Goal: Information Seeking & Learning: Learn about a topic

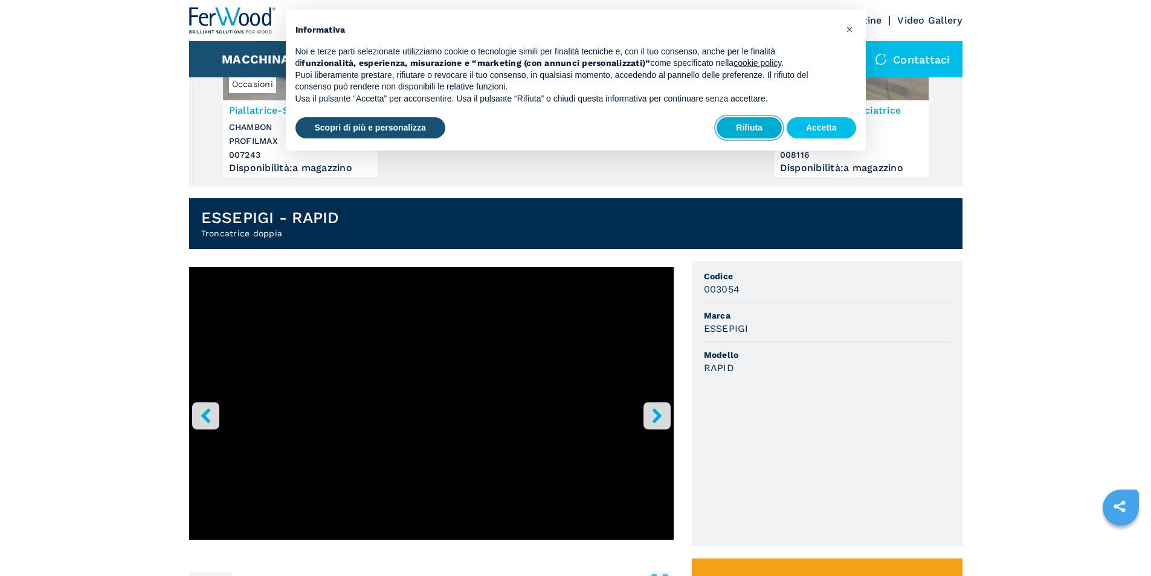
click at [739, 127] on button "Rifiuta" at bounding box center [748, 128] width 65 height 22
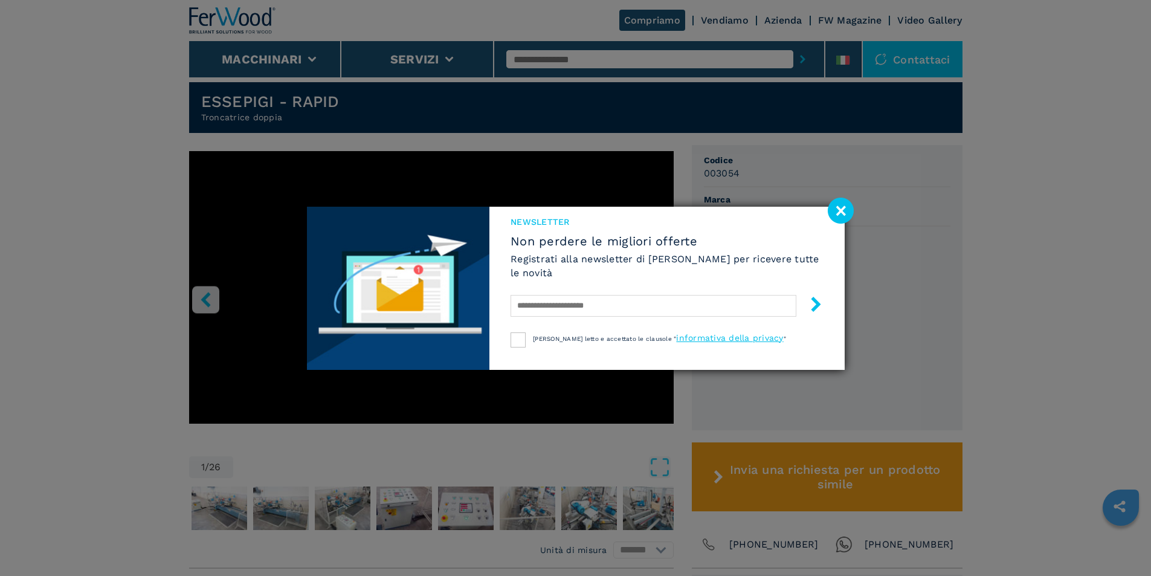
scroll to position [263, 0]
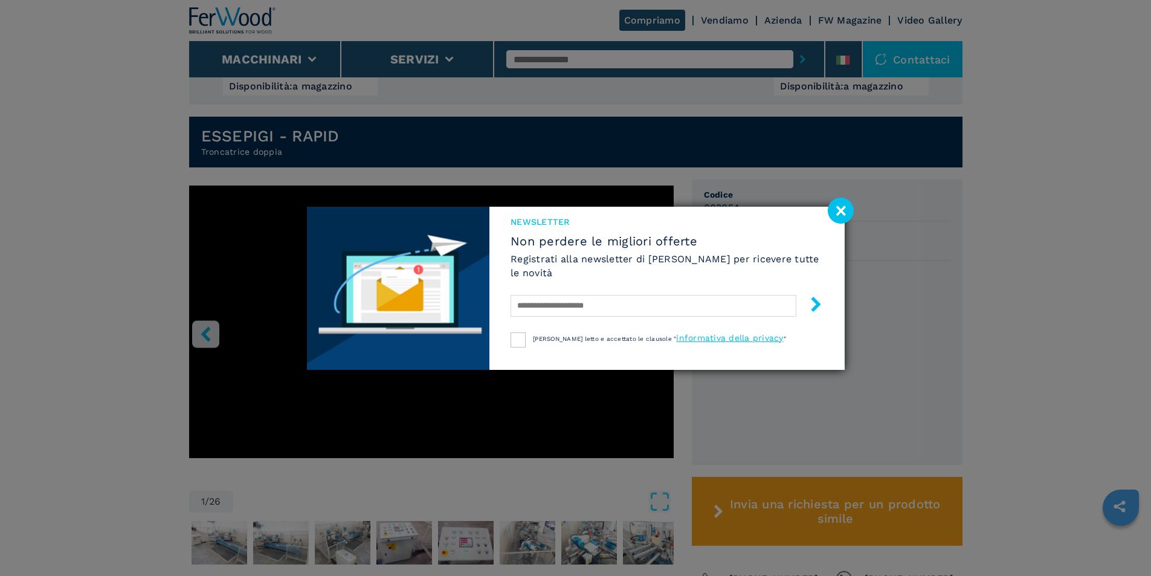
click at [832, 211] on image at bounding box center [841, 211] width 26 height 26
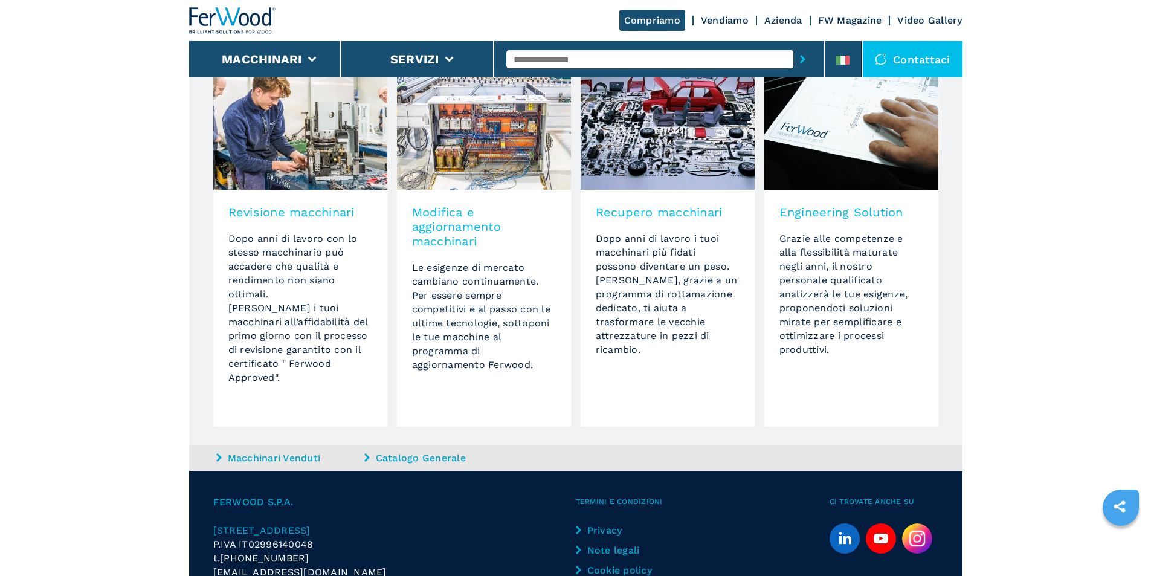
scroll to position [1048, 0]
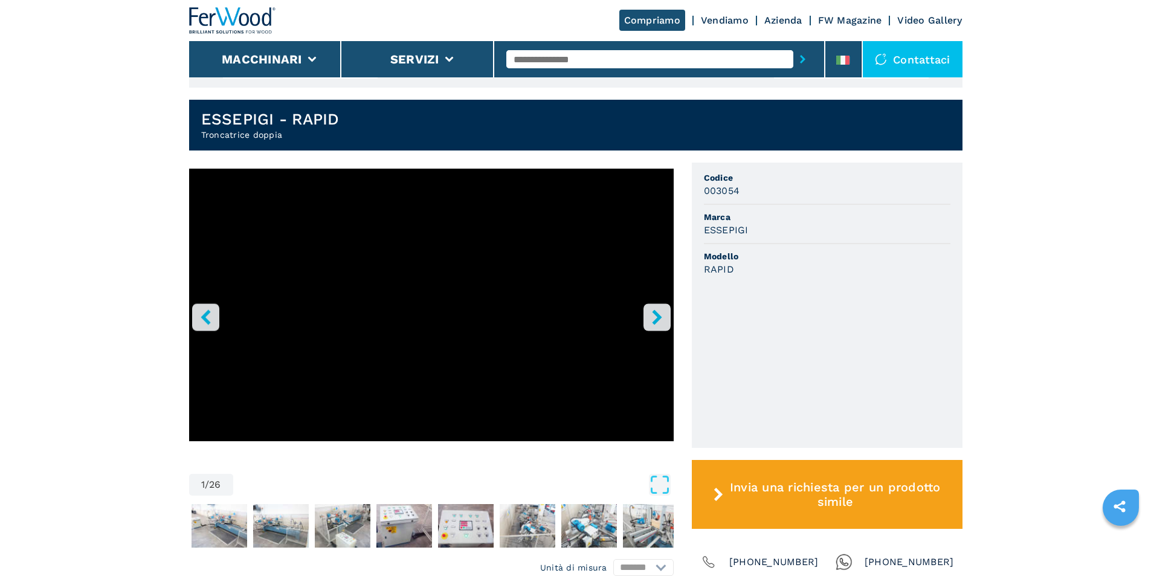
scroll to position [362, 0]
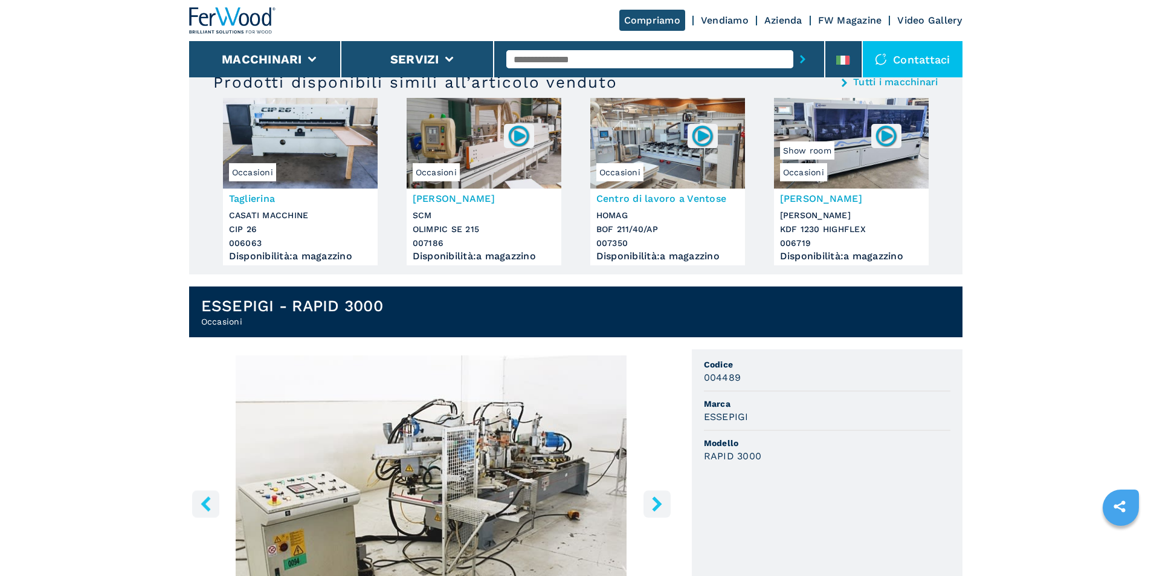
scroll to position [302, 0]
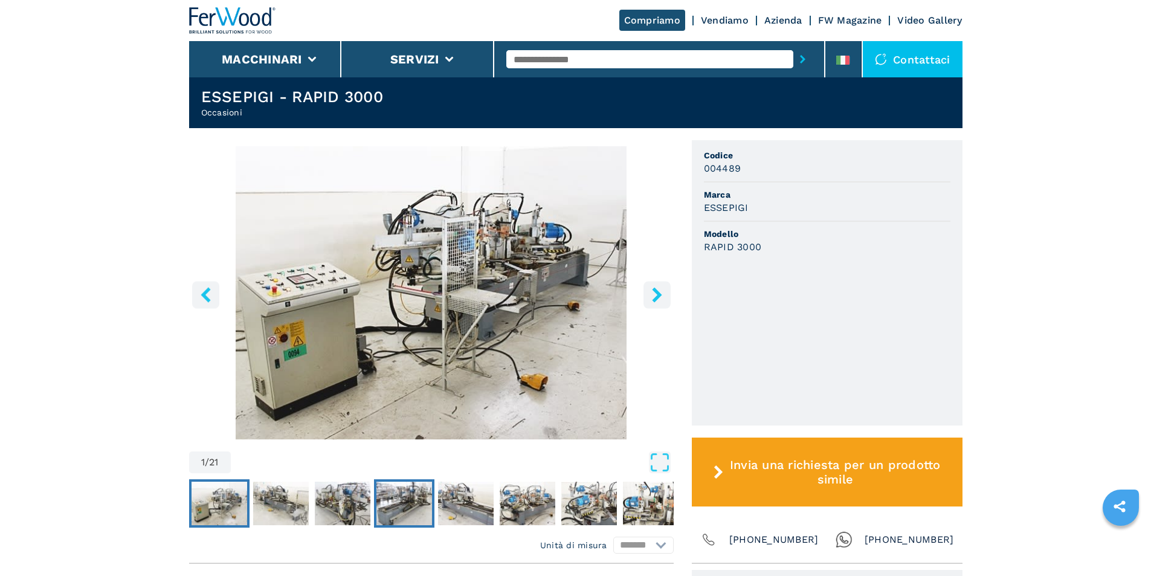
click at [387, 509] on img "Go to Slide 4" at bounding box center [404, 502] width 56 height 43
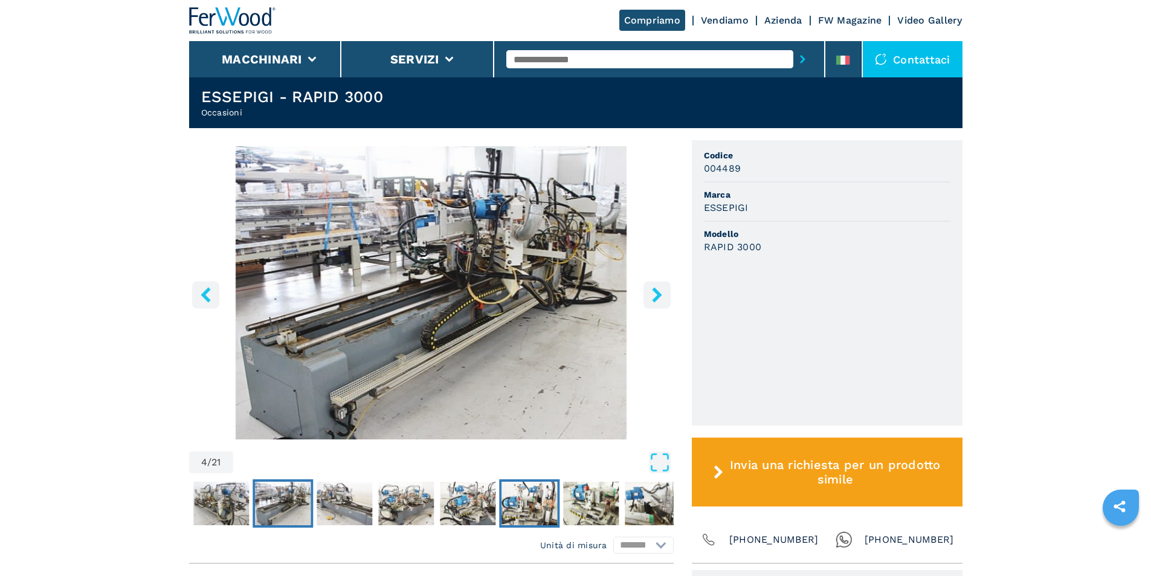
click at [520, 515] on img "Go to Slide 8" at bounding box center [529, 502] width 56 height 43
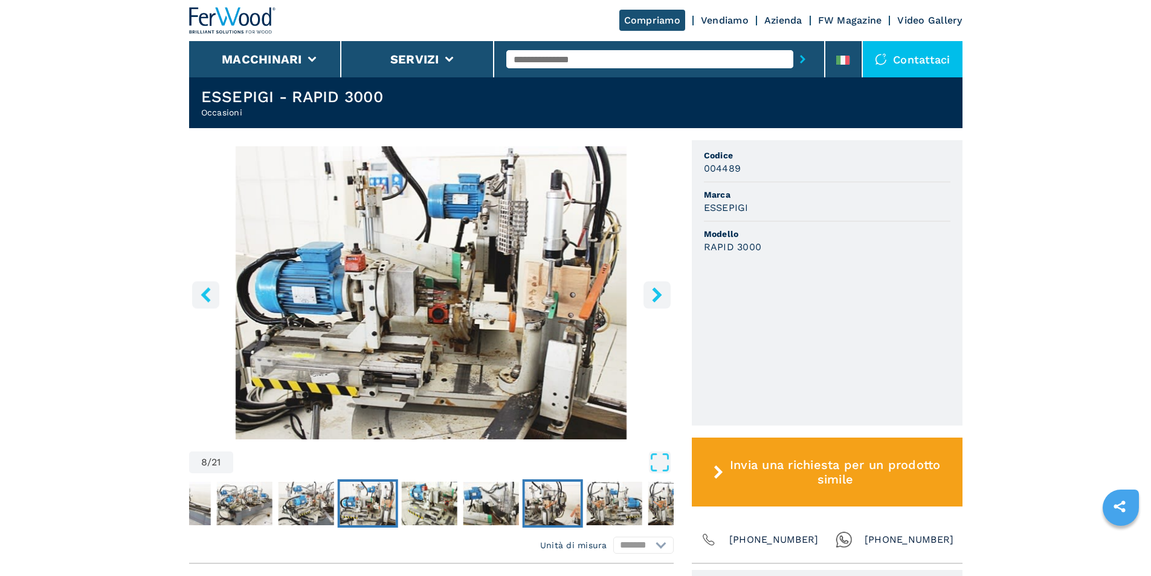
click at [541, 515] on img "Go to Slide 11" at bounding box center [552, 502] width 56 height 43
